Goal: Navigation & Orientation: Understand site structure

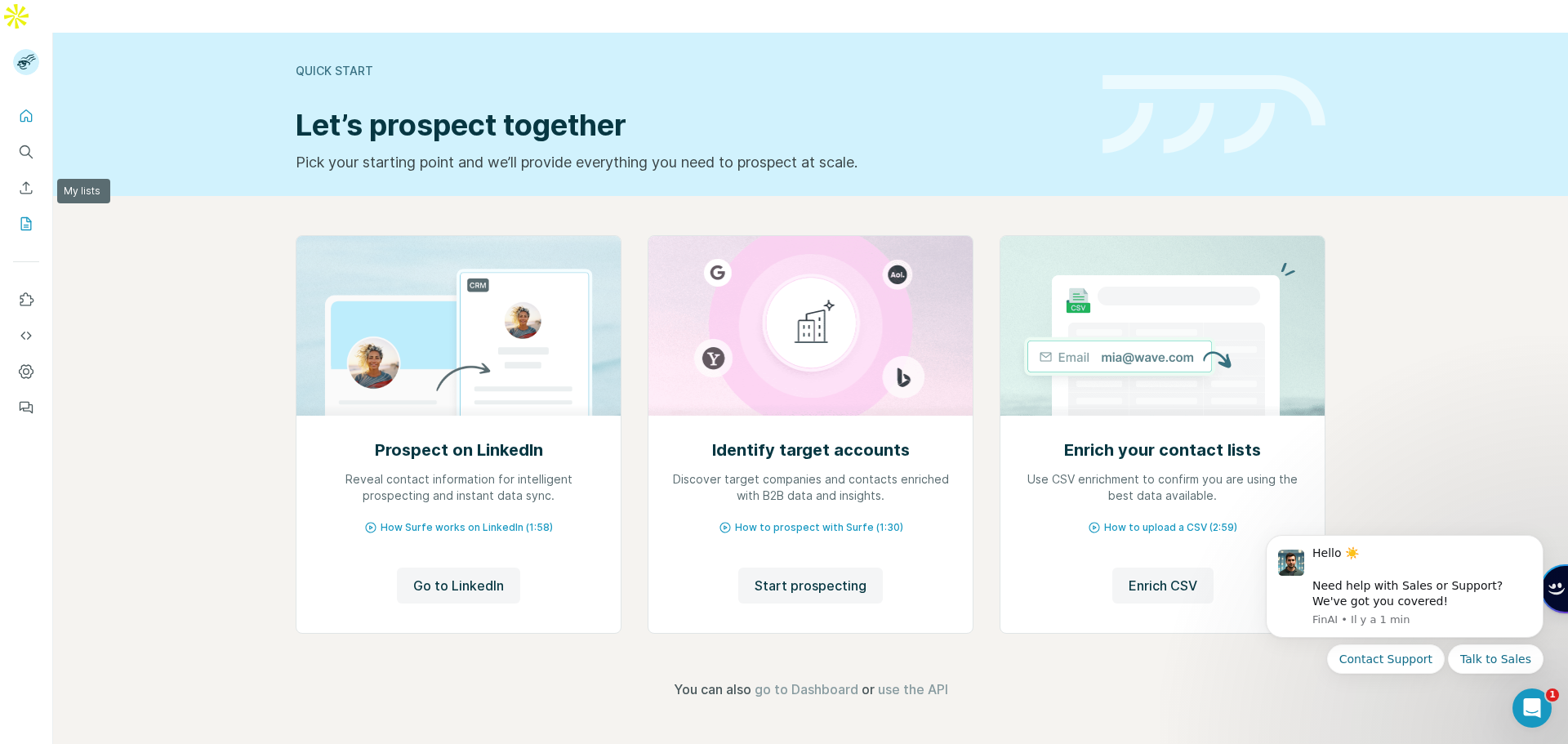
click at [33, 216] on icon "My lists" at bounding box center [25, 223] width 16 height 16
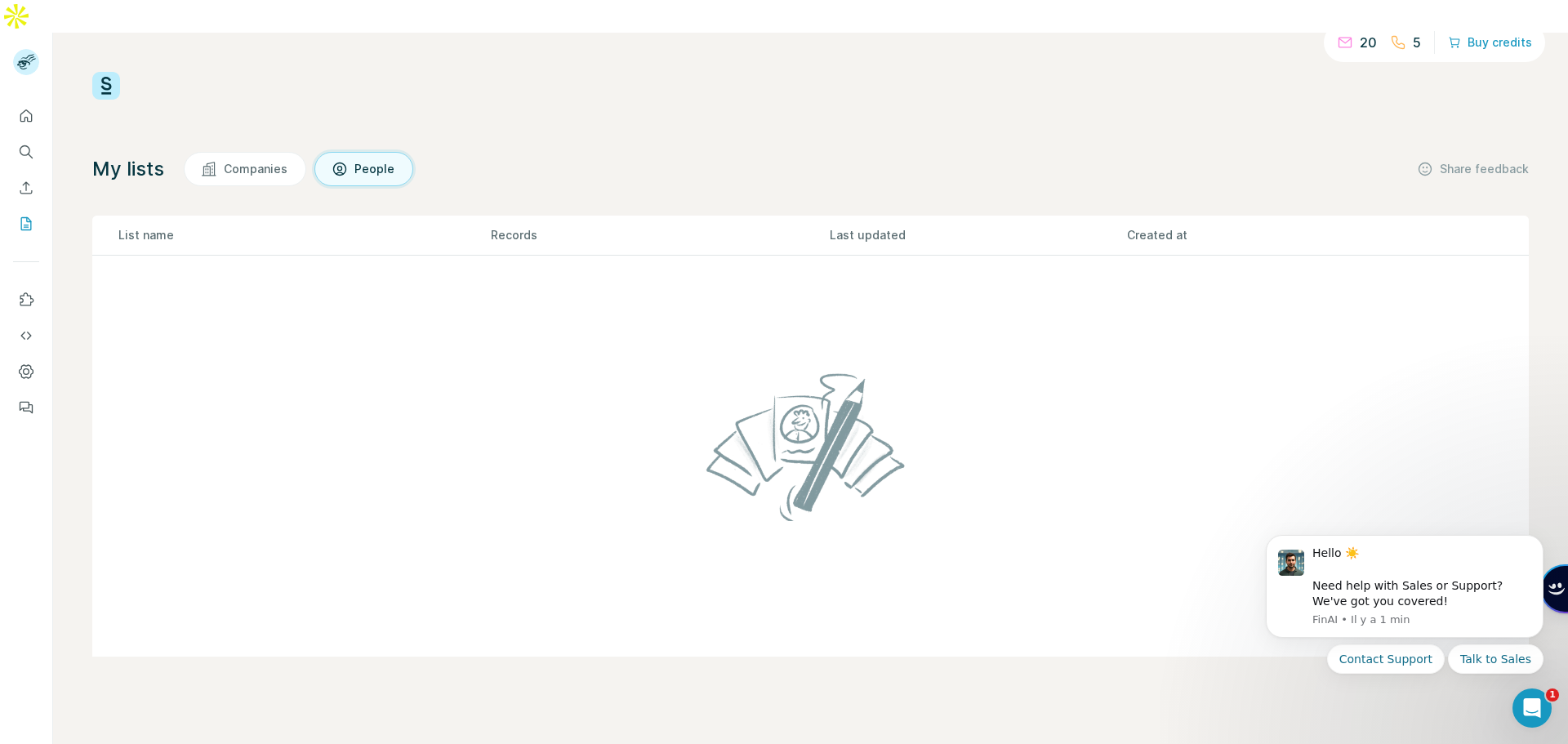
click at [282, 161] on span "Companies" at bounding box center [256, 169] width 65 height 16
click at [356, 161] on span "People" at bounding box center [376, 169] width 41 height 16
click at [277, 161] on span "Companies" at bounding box center [256, 169] width 65 height 16
